Goal: Task Accomplishment & Management: Understand process/instructions

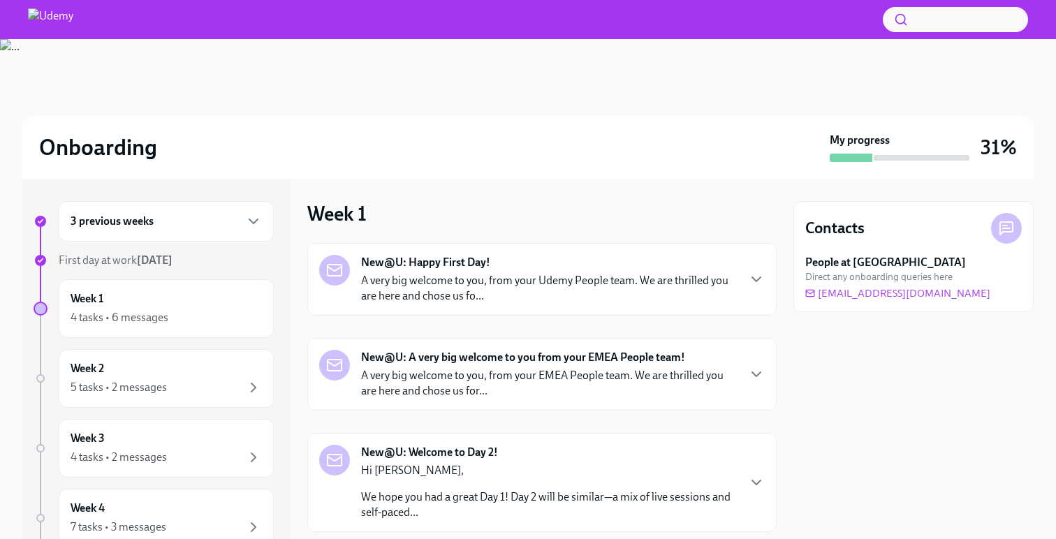
click at [230, 224] on div "3 previous weeks" at bounding box center [166, 221] width 191 height 17
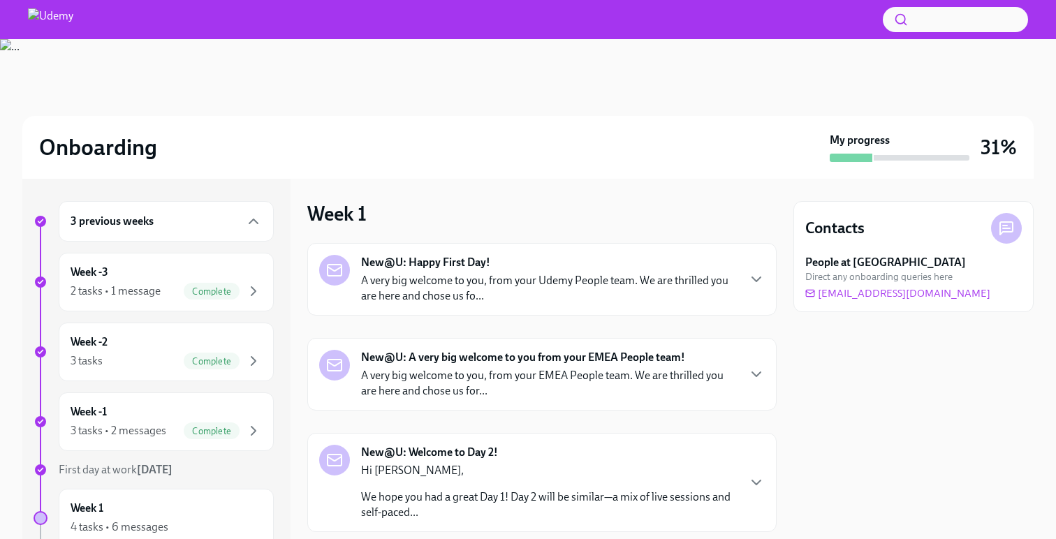
click at [224, 228] on div "3 previous weeks" at bounding box center [166, 221] width 191 height 17
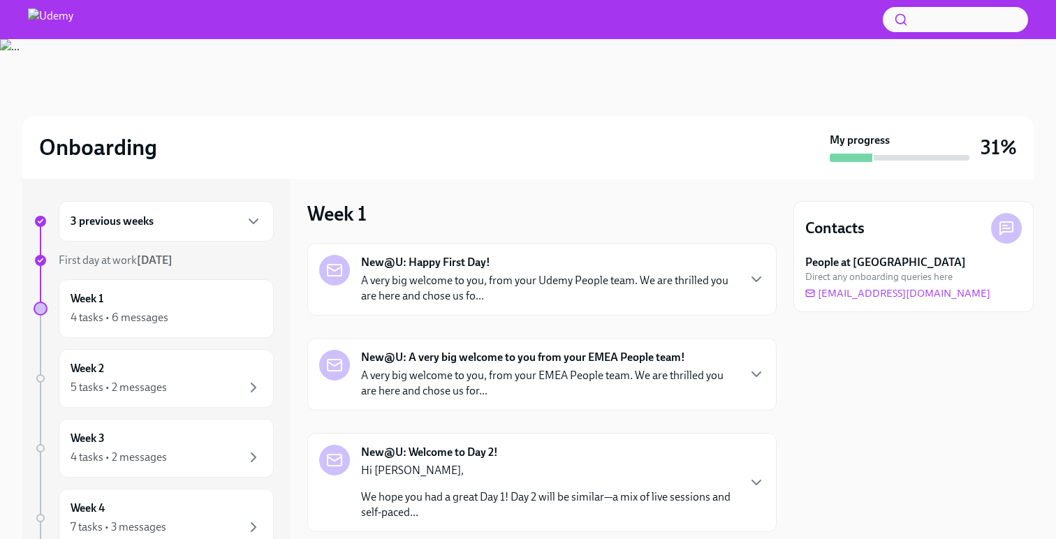
click at [439, 298] on p "A very big welcome to you, from your Udemy People team. We are thrilled you are…" at bounding box center [549, 288] width 376 height 31
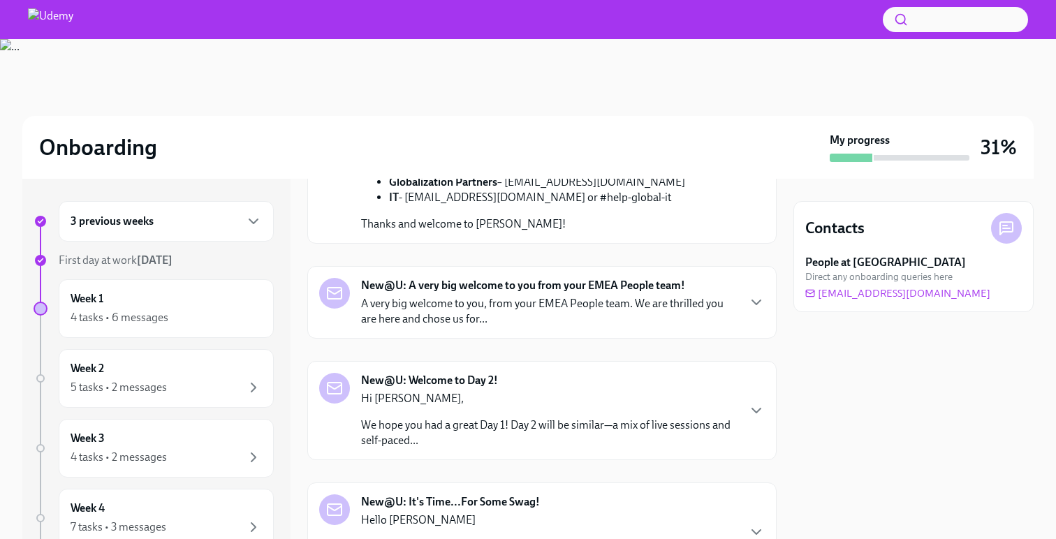
scroll to position [676, 0]
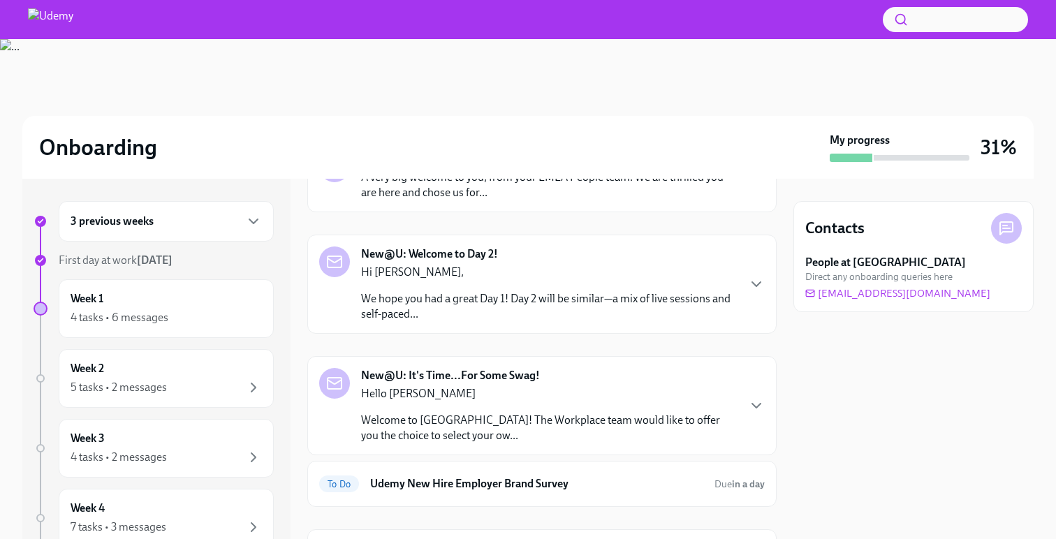
click at [448, 200] on p "A very big welcome to you, from your EMEA People team. We are thrilled you are …" at bounding box center [549, 185] width 376 height 31
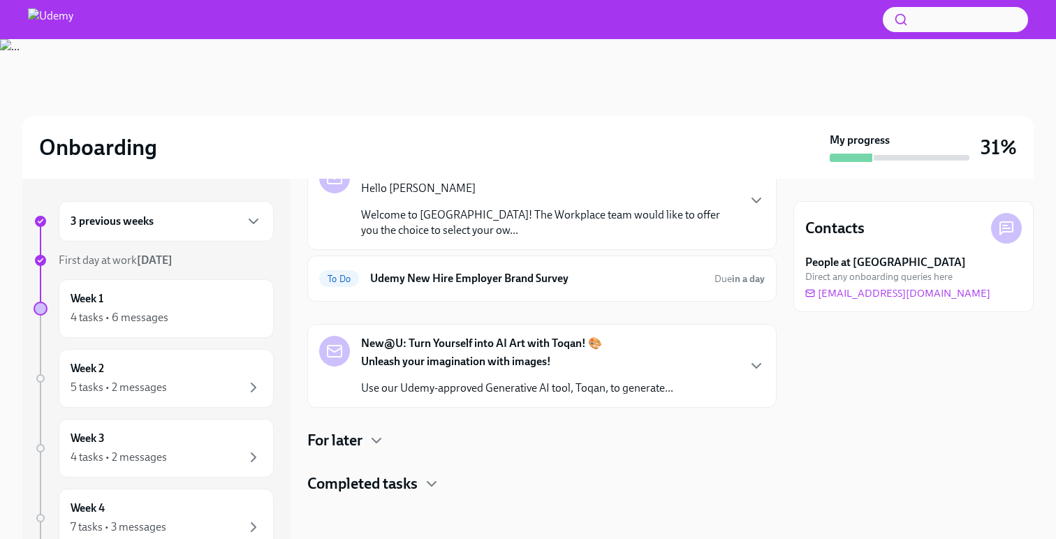
scroll to position [1810, 0]
click at [450, 117] on p "We hope you had a great Day 1! Day 2 will be similar—a mix of live sessions and…" at bounding box center [549, 101] width 376 height 31
click at [452, 286] on h6 "Udemy New Hire Employer Brand Survey" at bounding box center [536, 278] width 333 height 15
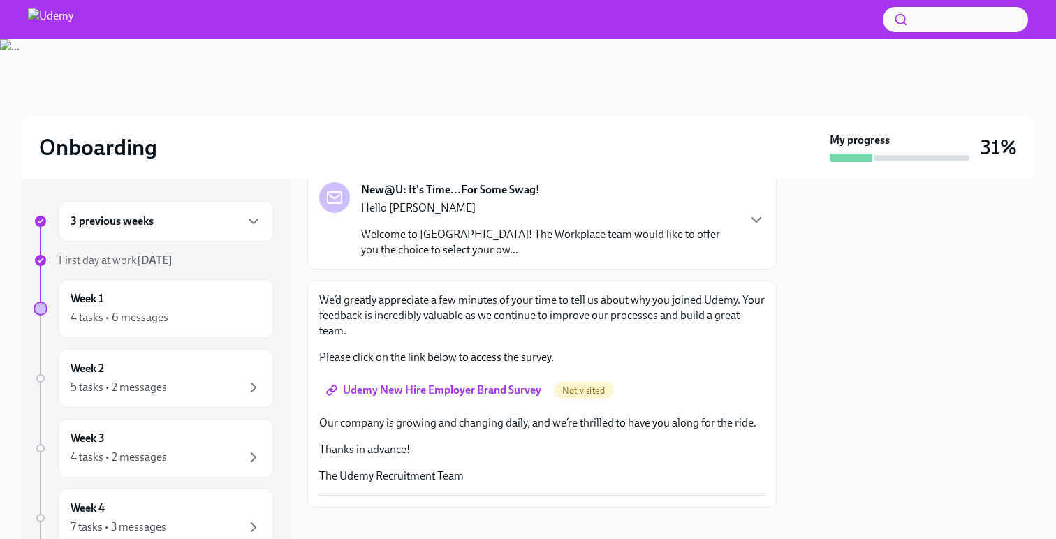
scroll to position [103, 0]
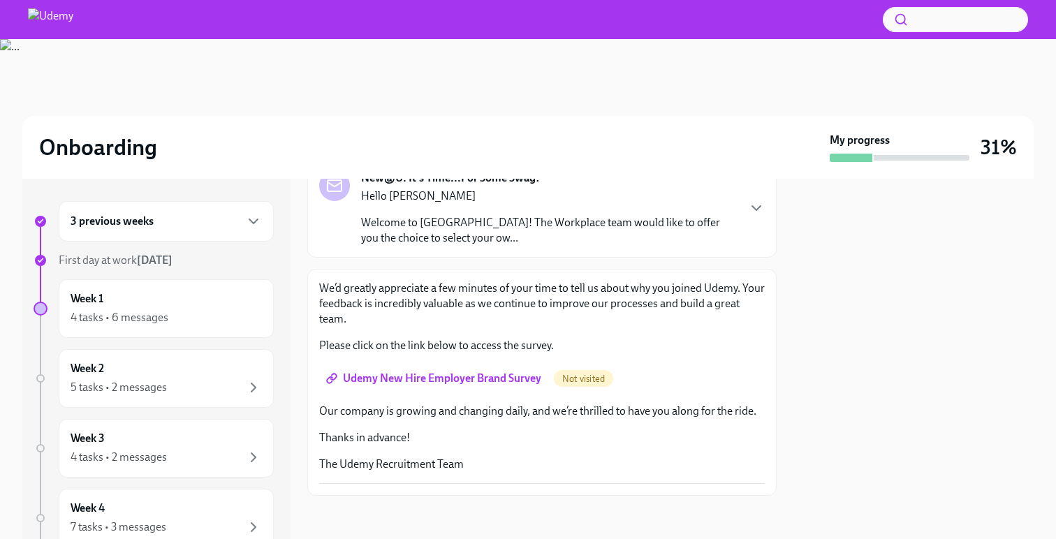
click at [462, 233] on p "Welcome to [GEOGRAPHIC_DATA]! The Workplace team would like to offer you the ch…" at bounding box center [549, 230] width 376 height 31
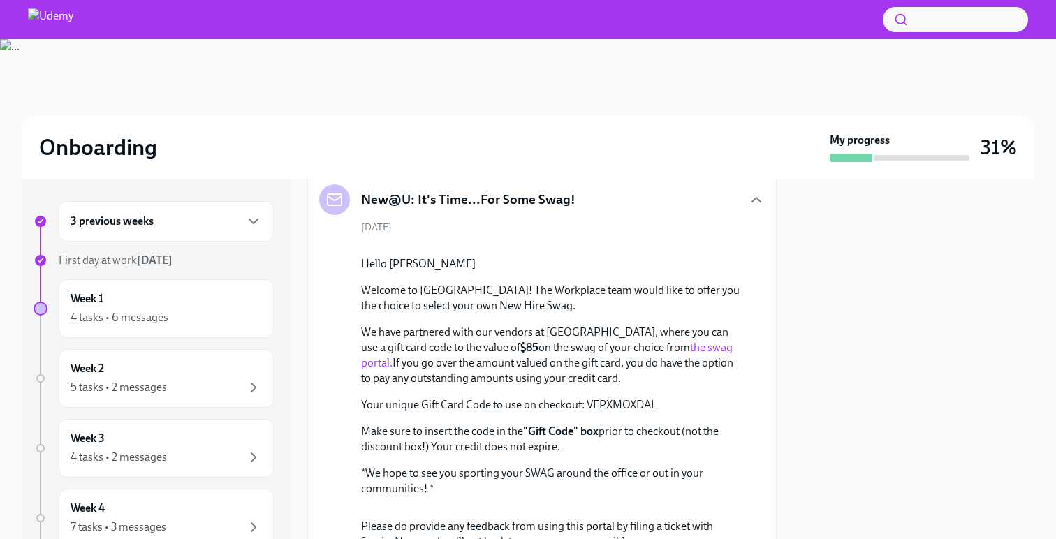
scroll to position [50, 0]
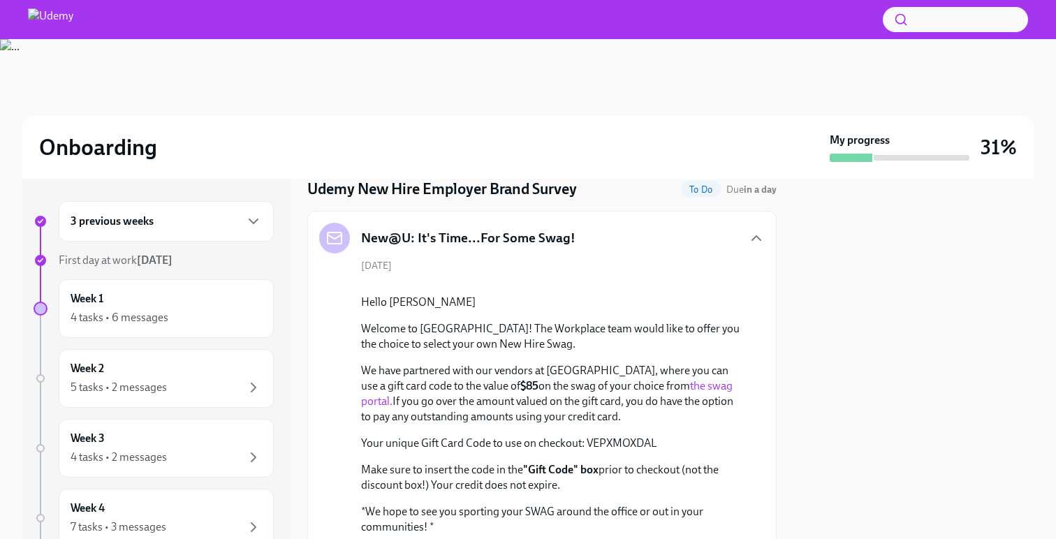
click at [600, 253] on div "New@U: It's Time...For Some Swag!" at bounding box center [541, 238] width 445 height 31
click at [600, 245] on div "New@U: It's Time...For Some Swag!" at bounding box center [541, 238] width 445 height 31
click at [593, 237] on div "New@U: It's Time...For Some Swag!" at bounding box center [541, 238] width 445 height 31
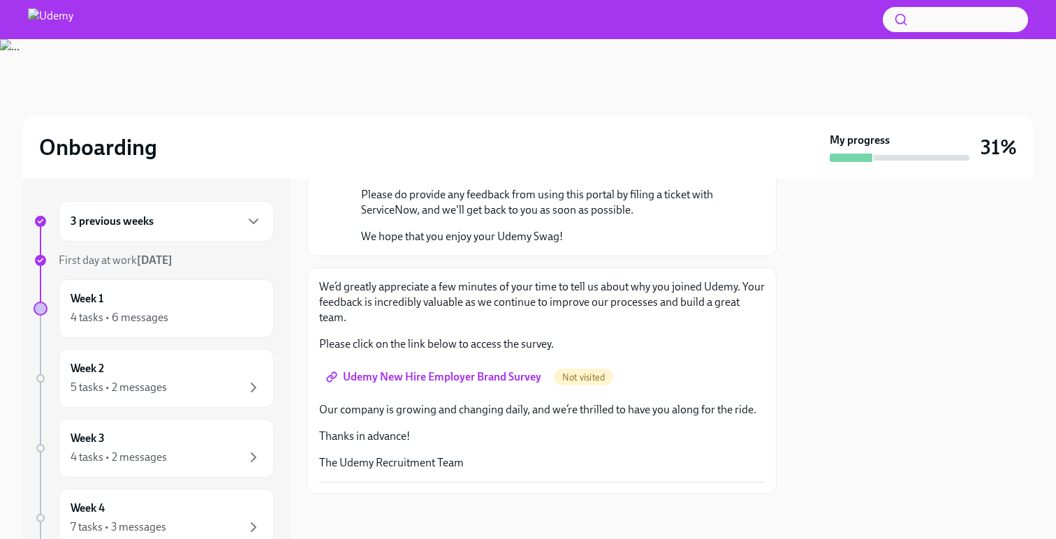
scroll to position [696, 0]
click at [475, 386] on link "Udemy New Hire Employer Brand Survey" at bounding box center [435, 377] width 232 height 28
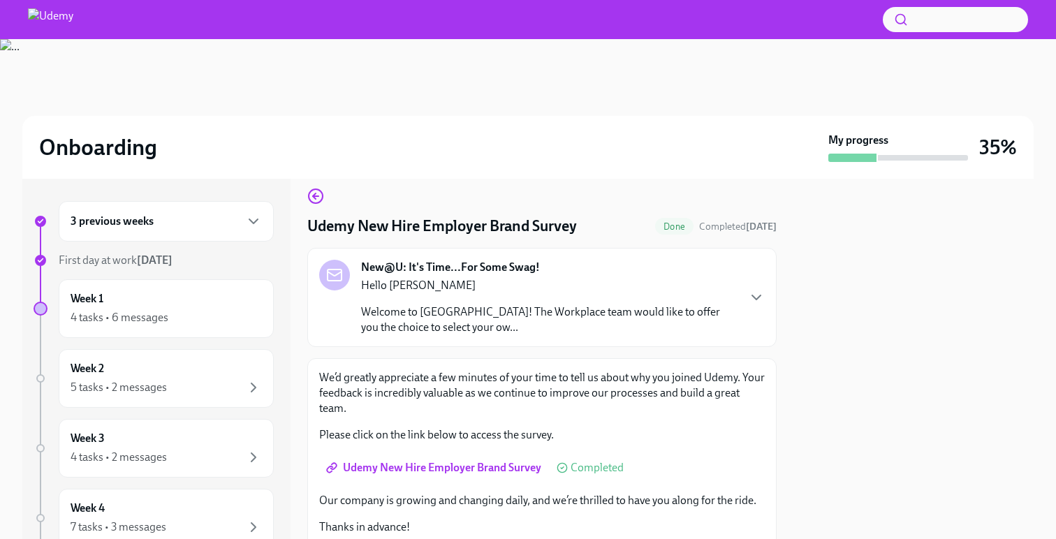
scroll to position [0, 0]
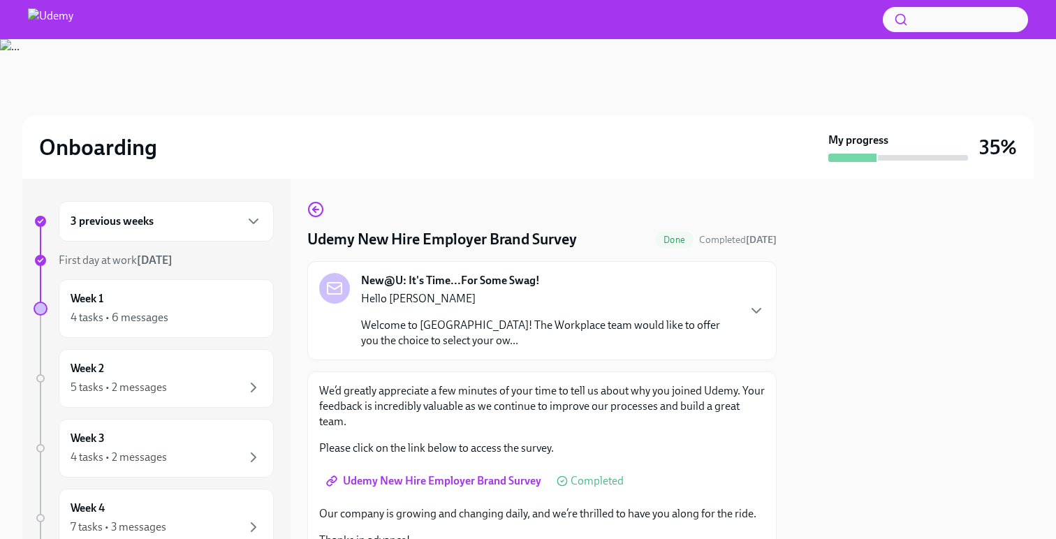
click at [666, 285] on div "New@U: It's Time...For Some Swag! Hello [PERSON_NAME] Welcome to [GEOGRAPHIC_DA…" at bounding box center [549, 310] width 376 height 75
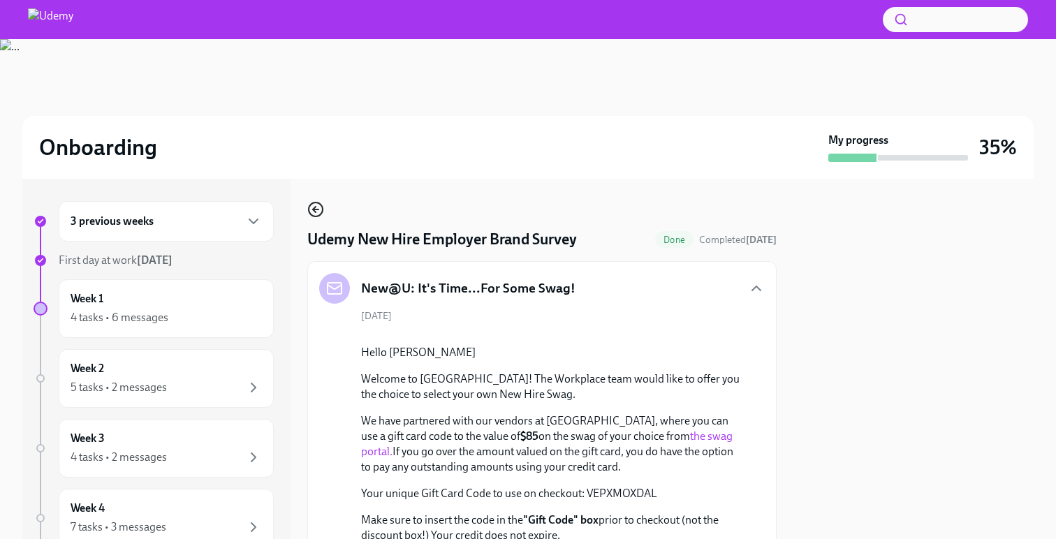
click at [314, 207] on icon "button" at bounding box center [315, 209] width 17 height 17
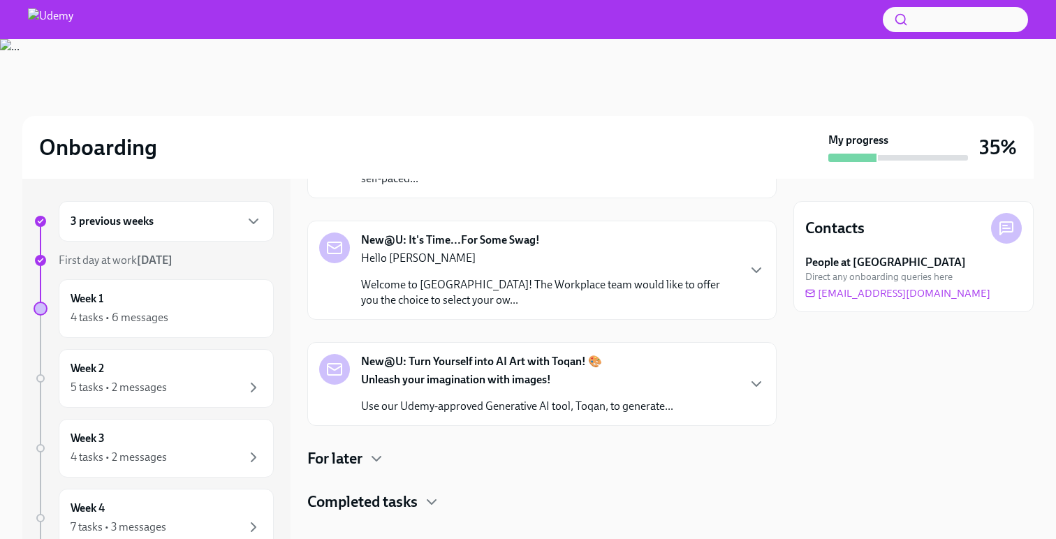
scroll to position [352, 0]
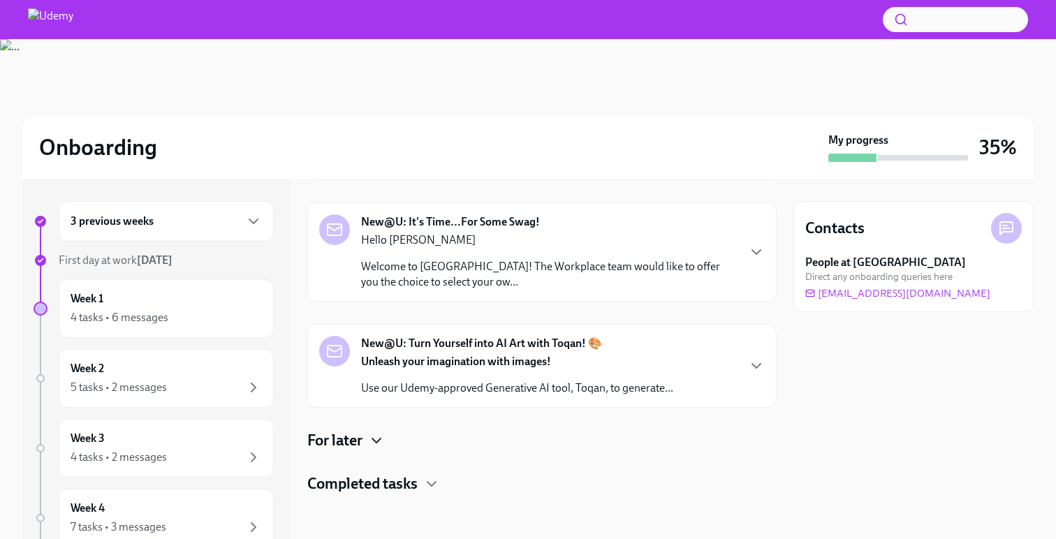
click at [378, 444] on icon "button" at bounding box center [376, 440] width 17 height 17
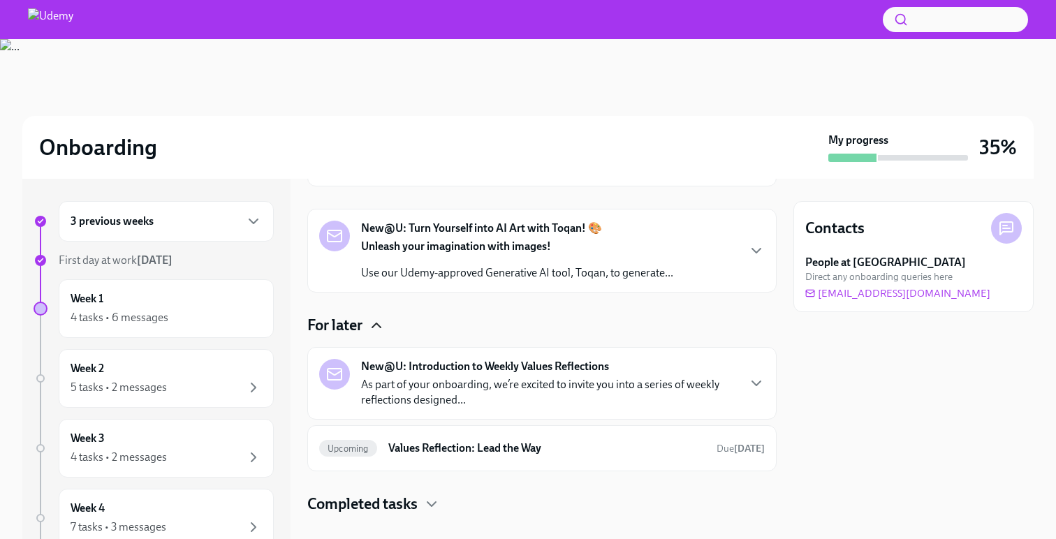
scroll to position [487, 0]
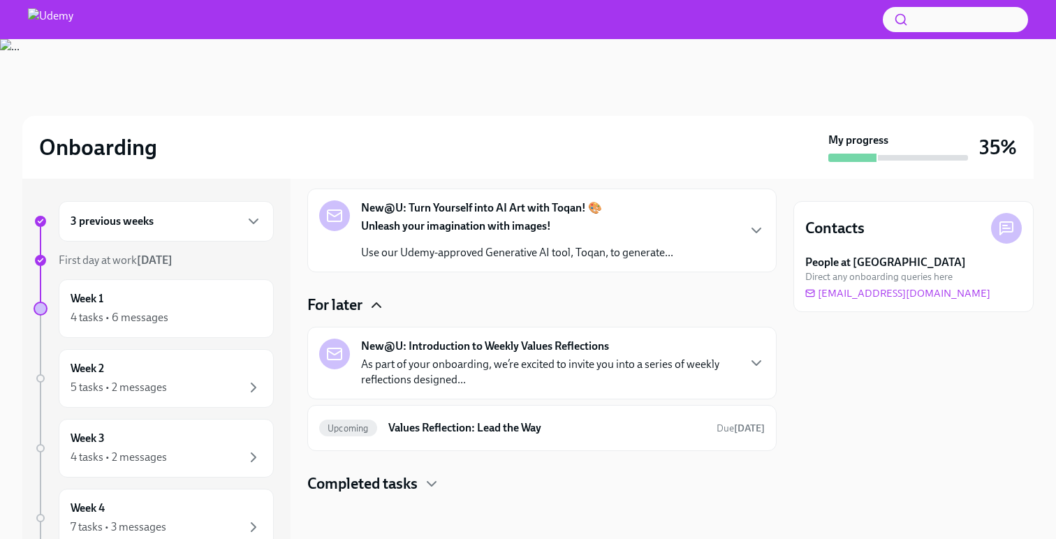
click at [451, 367] on p "As part of your onboarding, we’re excited to invite you into a series of weekly…" at bounding box center [549, 372] width 376 height 31
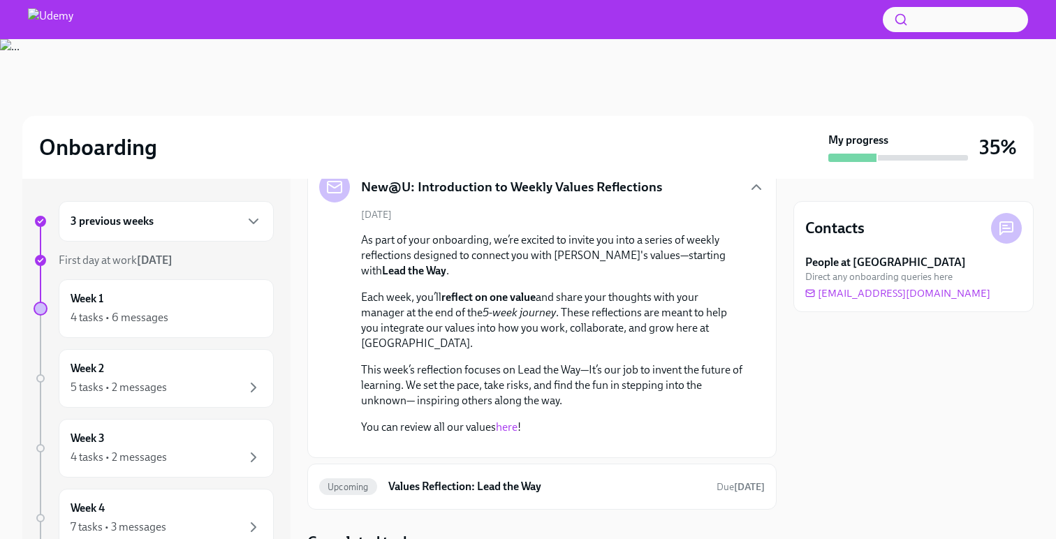
scroll to position [624, 0]
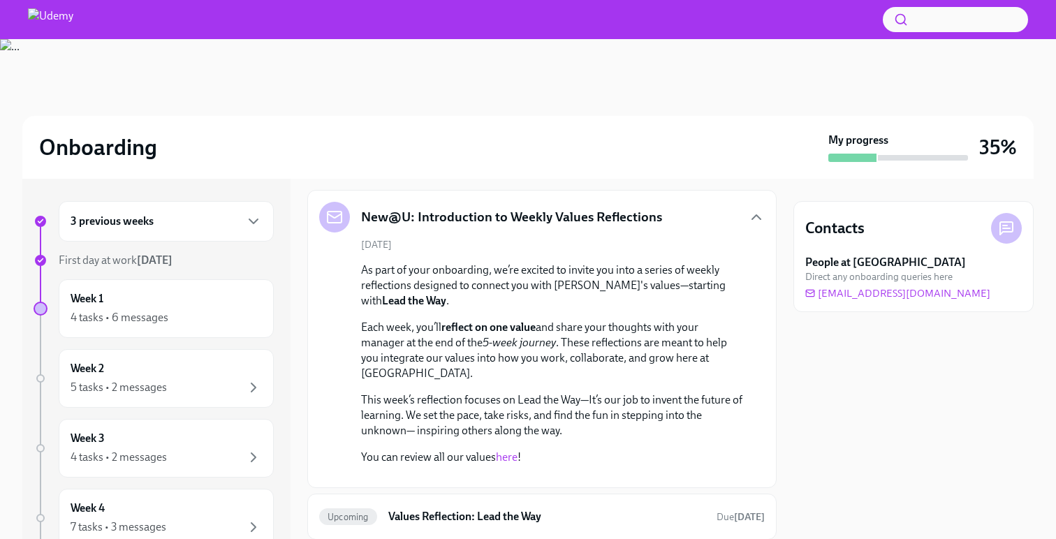
click at [742, 216] on div "New@U: Introduction to Weekly Values Reflections" at bounding box center [541, 217] width 445 height 31
click at [749, 214] on icon "button" at bounding box center [756, 217] width 17 height 17
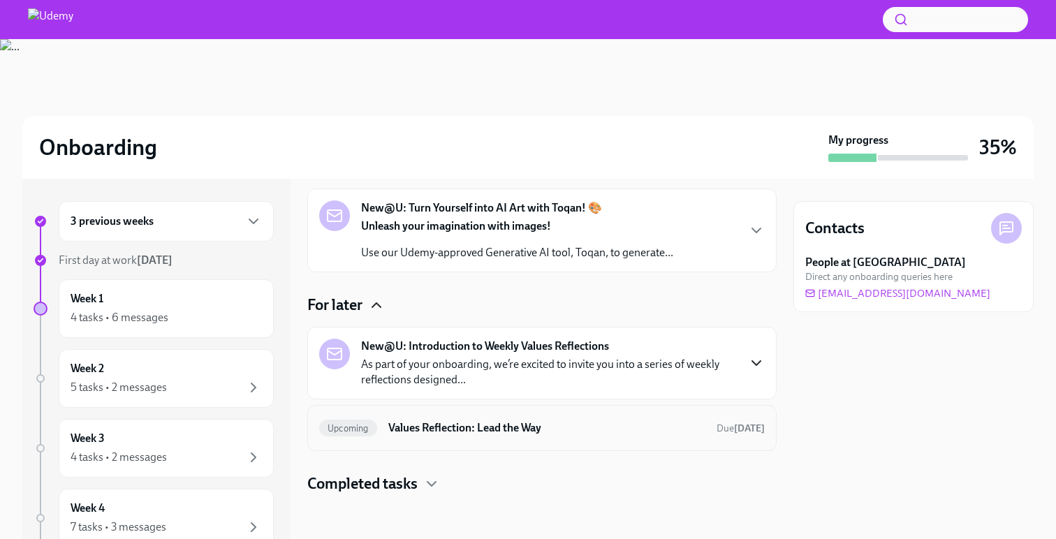
click at [484, 434] on h6 "Values Reflection: Lead the Way" at bounding box center [546, 427] width 317 height 15
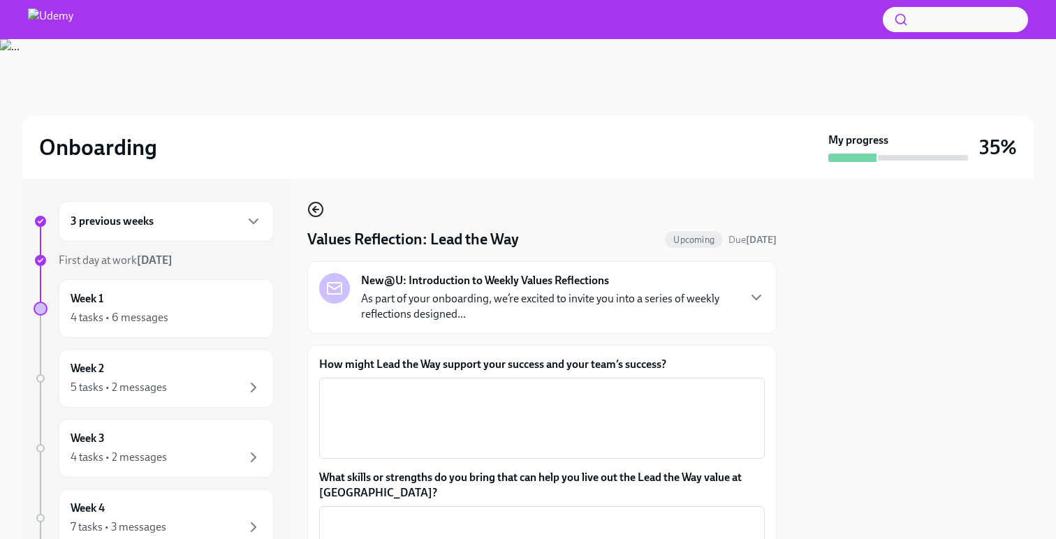
click at [312, 213] on icon "button" at bounding box center [315, 209] width 17 height 17
